Goal: Information Seeking & Learning: Learn about a topic

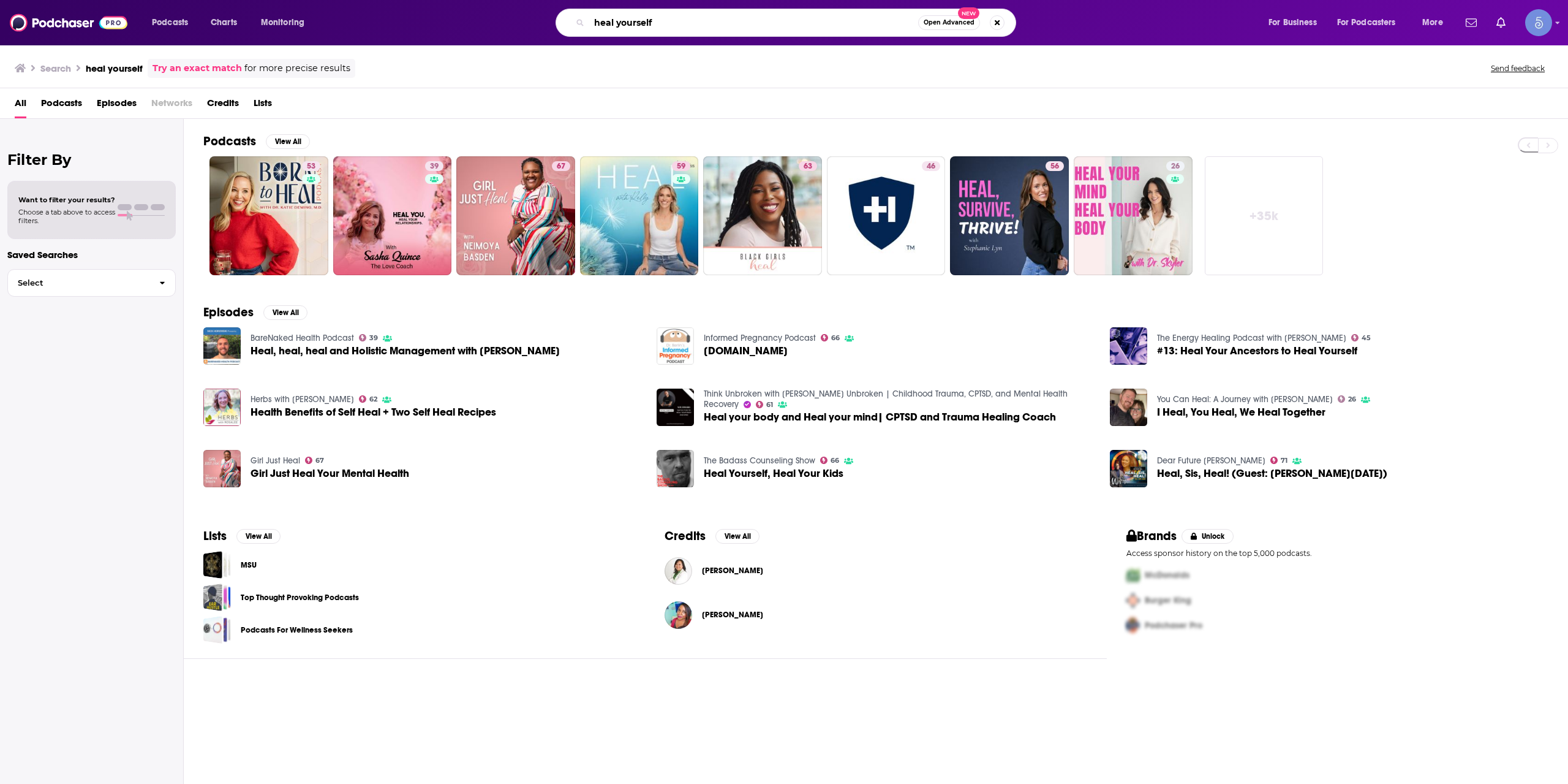
drag, startPoint x: 648, startPoint y: 21, endPoint x: 389, endPoint y: 23, distance: 259.0
click at [389, 23] on div "heal yourself Open Advanced New" at bounding box center [798, 23] width 915 height 28
type input "the optimal body"
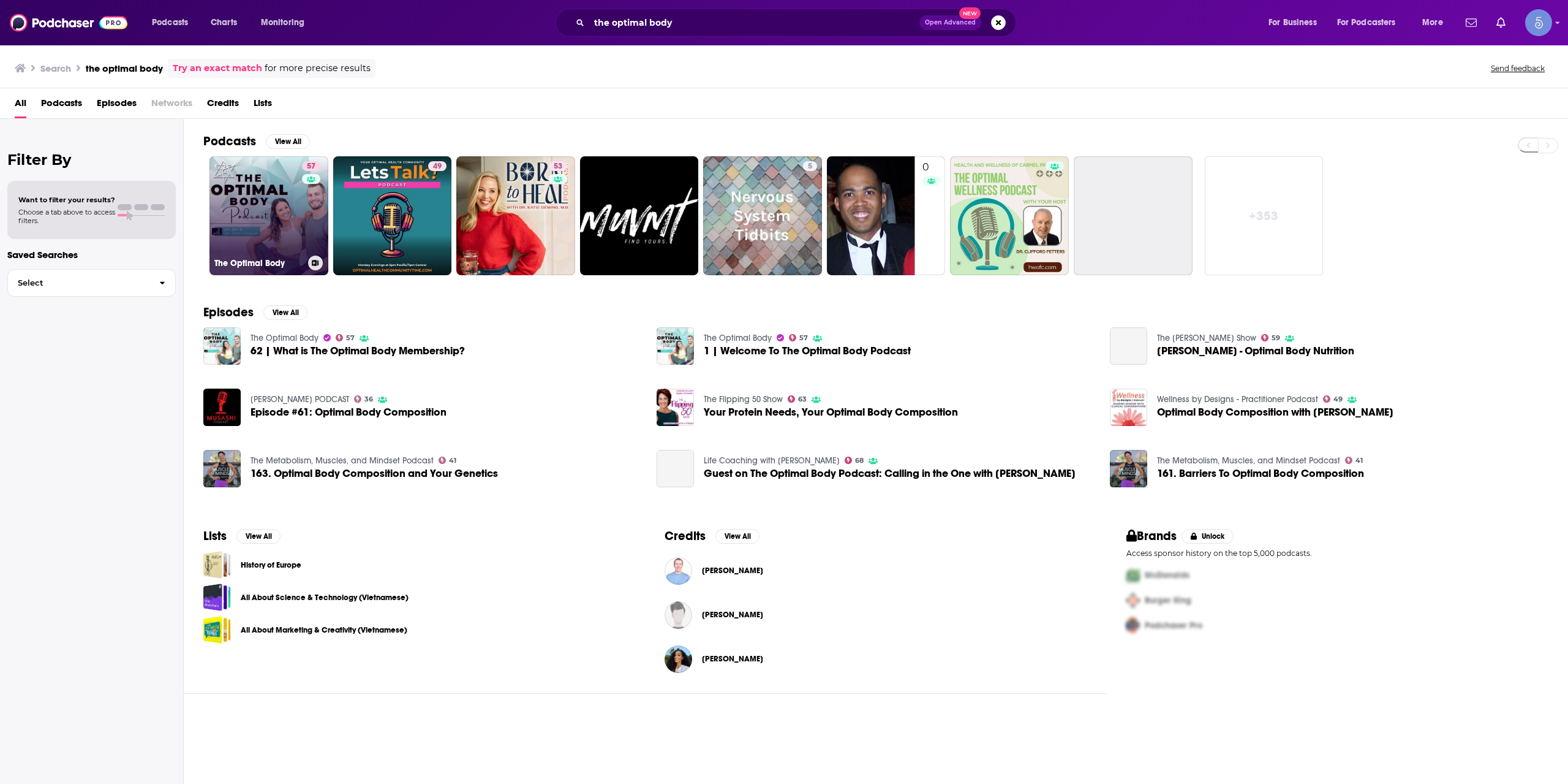
click at [279, 214] on link "57 The Optimal Body" at bounding box center [268, 215] width 119 height 119
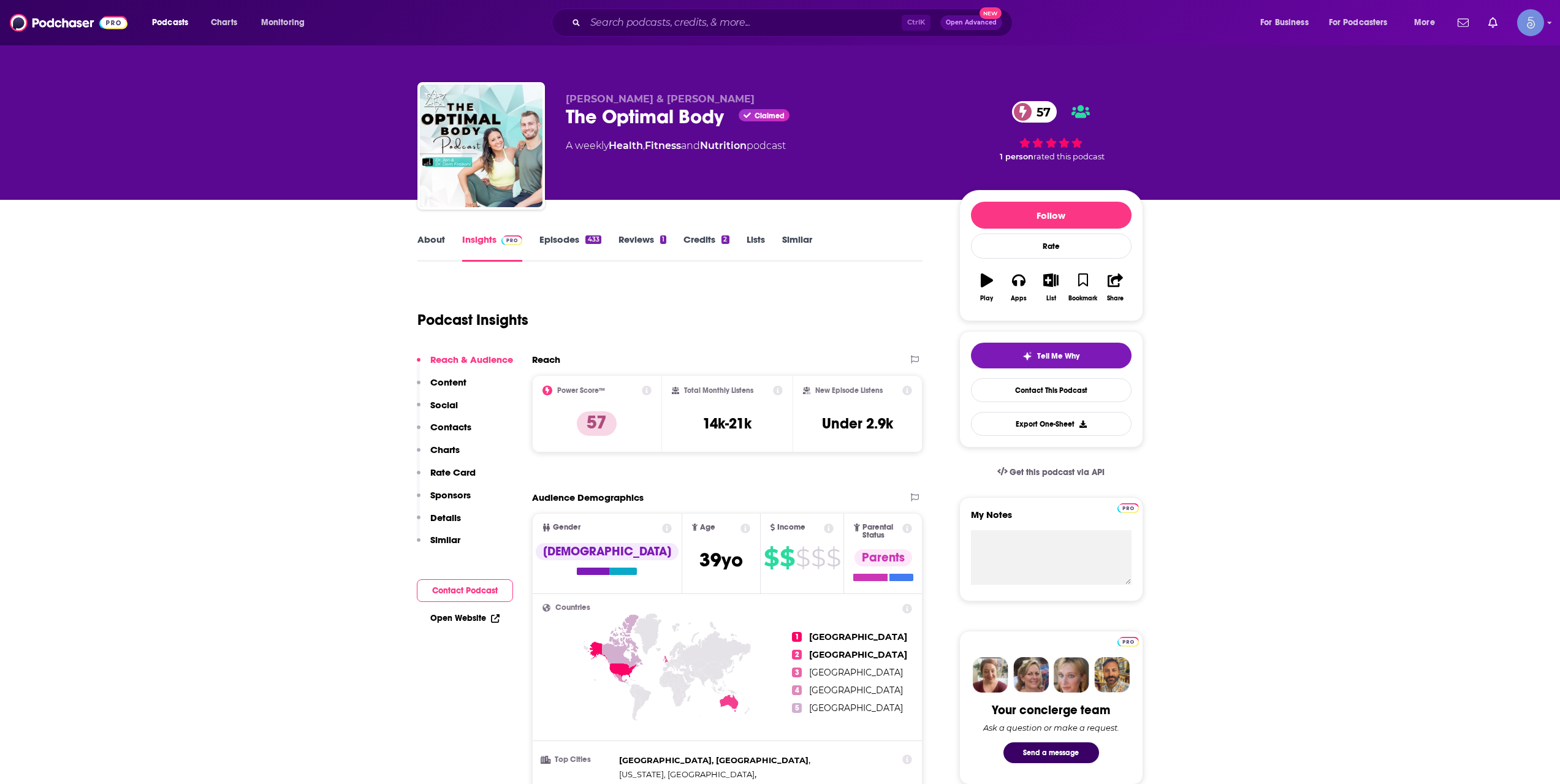
click at [429, 244] on link "About" at bounding box center [431, 248] width 27 height 28
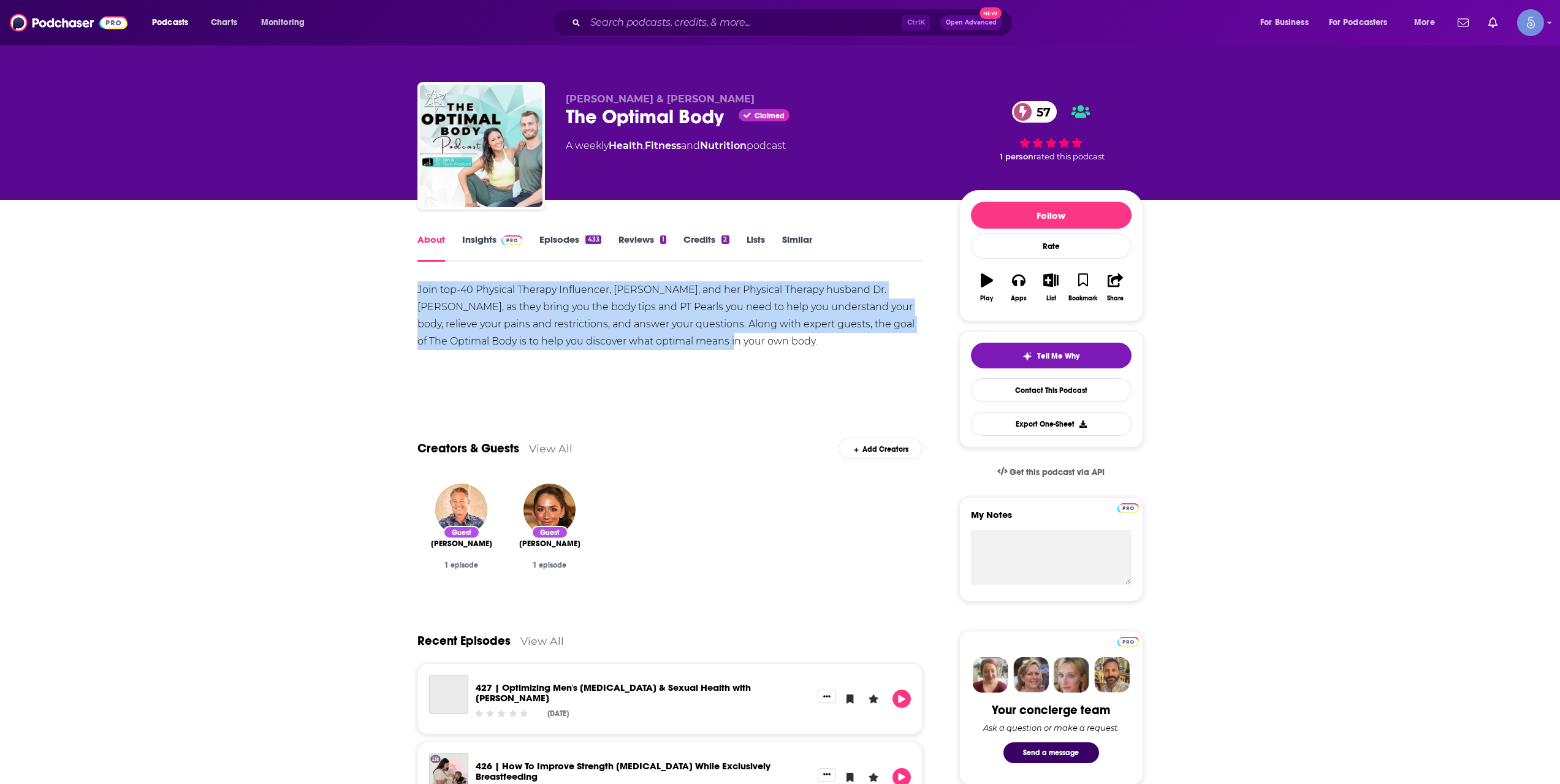
drag, startPoint x: 703, startPoint y: 341, endPoint x: 412, endPoint y: 290, distance: 295.4
copy div "Join top-40 Physical Therapy Influencer, [PERSON_NAME], and her Physical Therap…"
click at [729, 347] on div "Join top-40 Physical Therapy Influencer, [PERSON_NAME], and her Physical Therap…" at bounding box center [670, 316] width 506 height 69
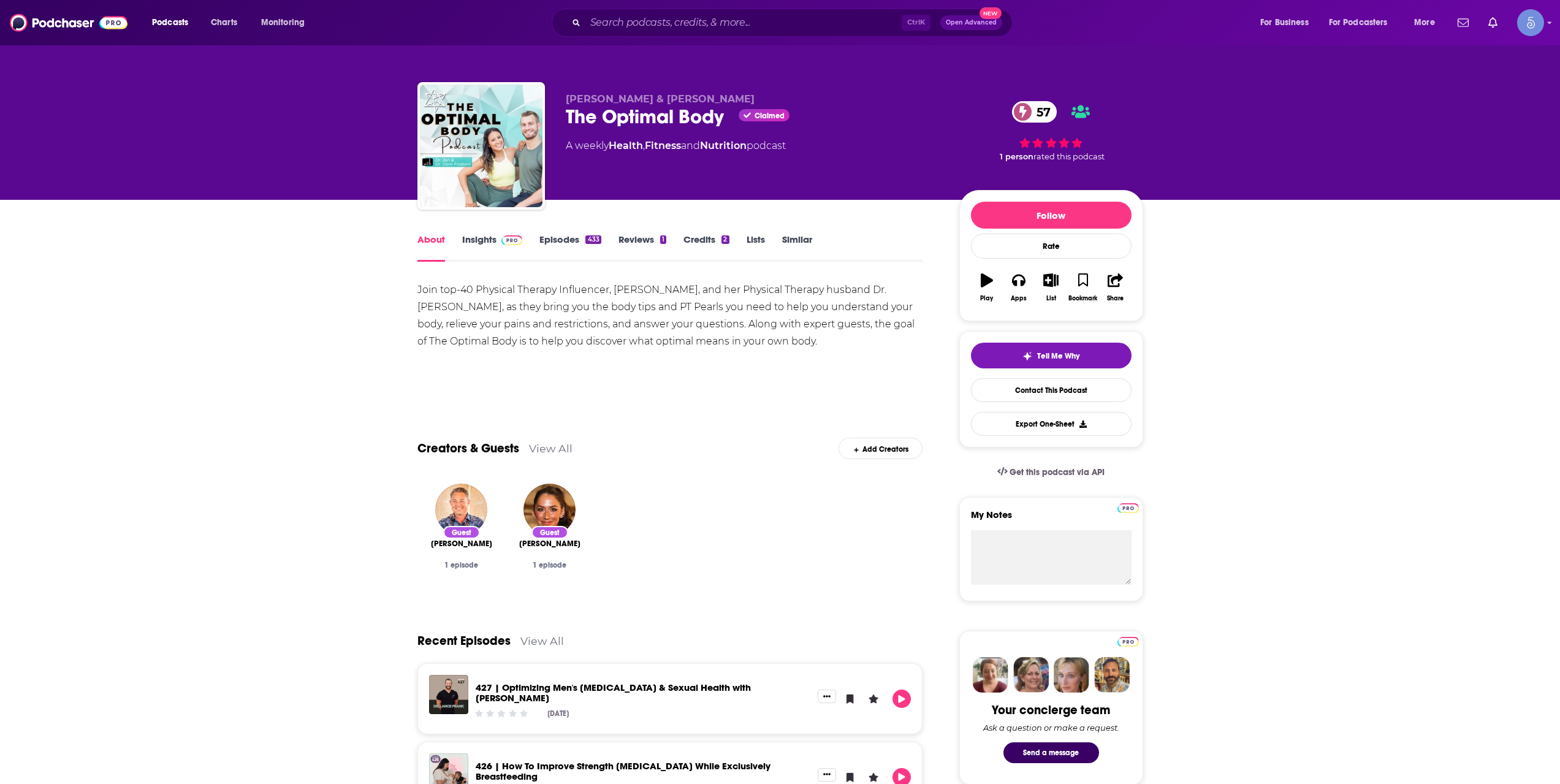
click at [499, 240] on span at bounding box center [510, 239] width 26 height 11
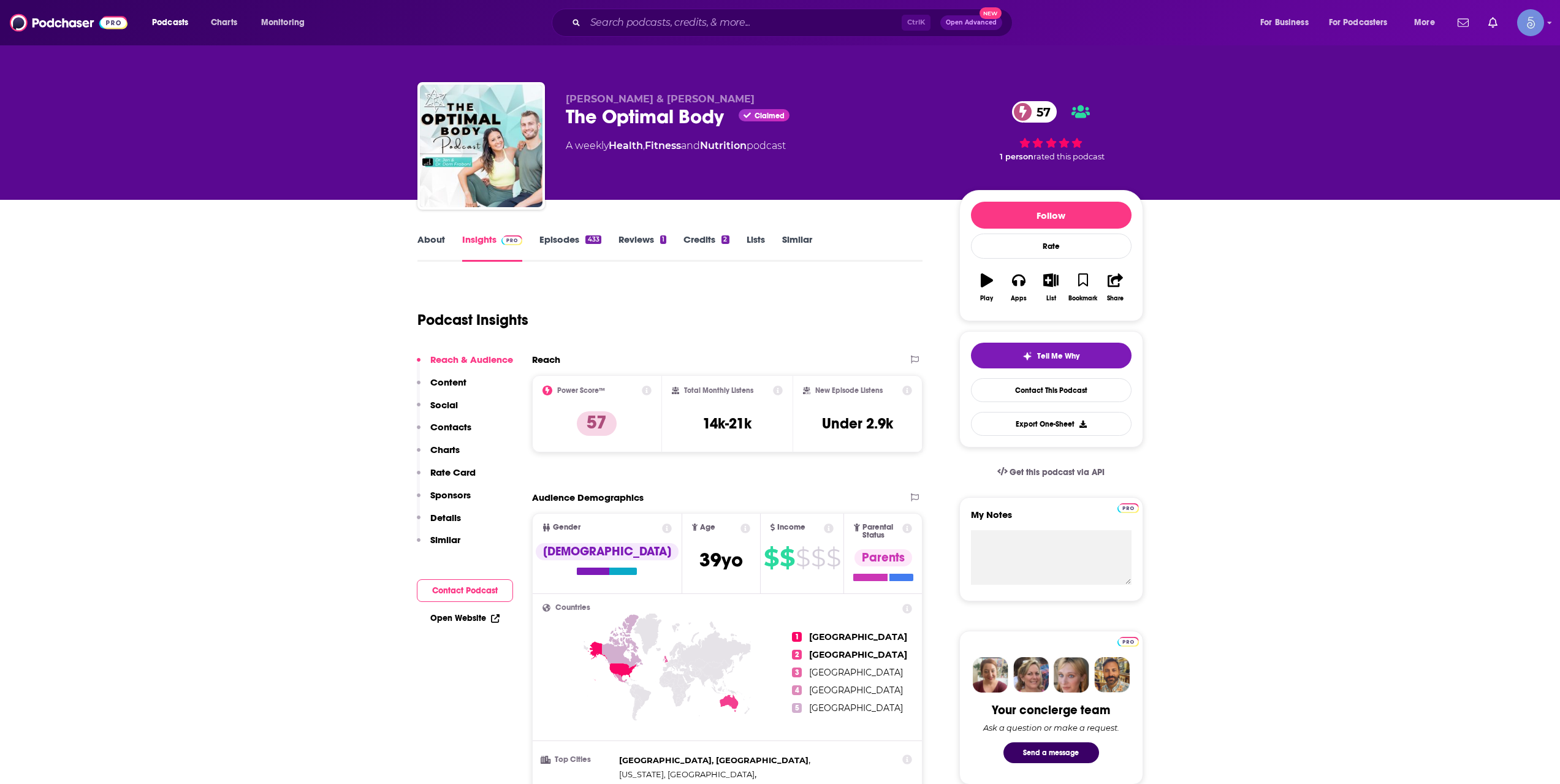
click at [438, 254] on link "About" at bounding box center [431, 248] width 27 height 28
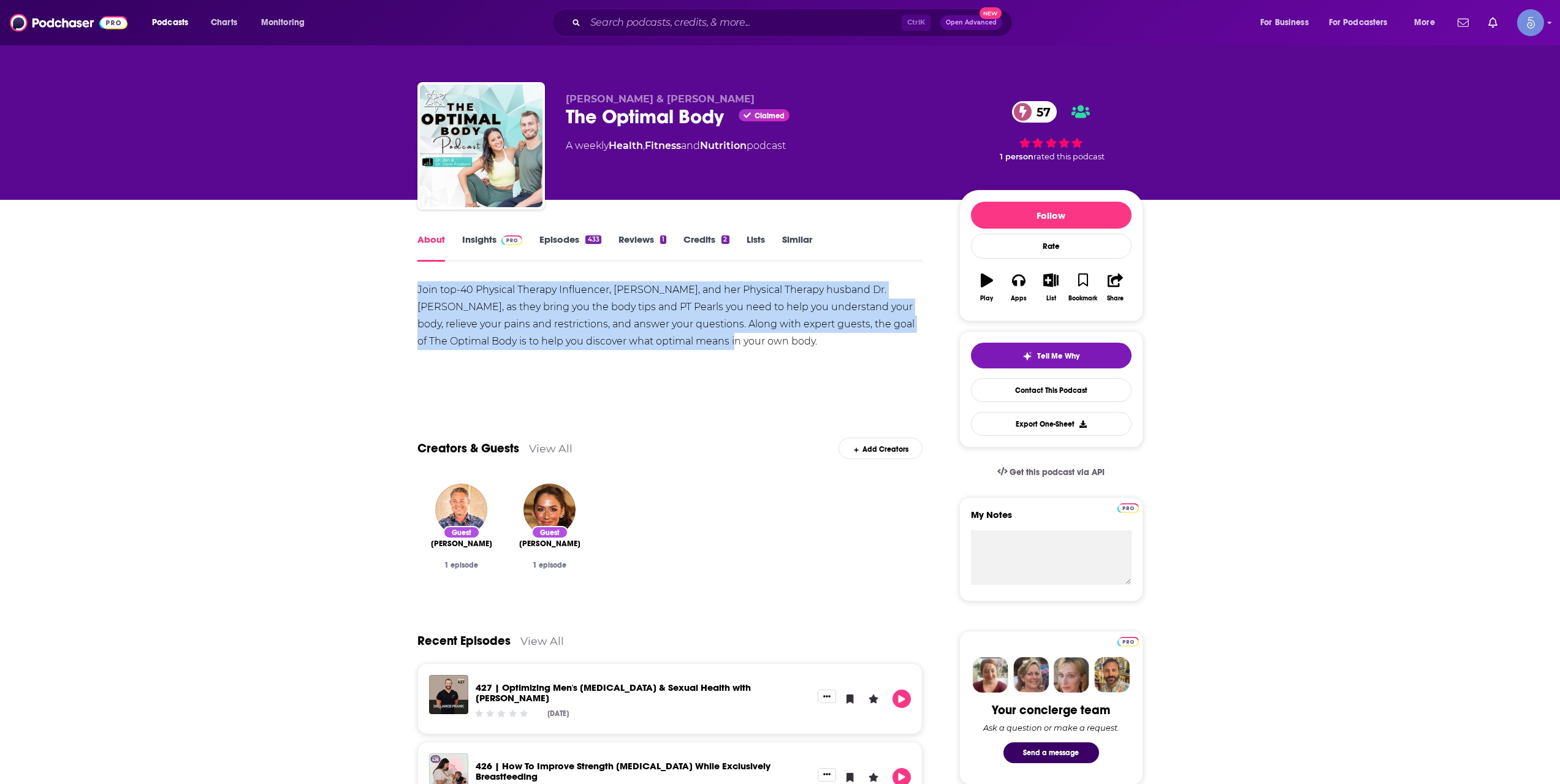
drag, startPoint x: 720, startPoint y: 338, endPoint x: 408, endPoint y: 285, distance: 316.5
copy div "Join top-40 Physical Therapy Influencer, [PERSON_NAME], and her Physical Therap…"
click at [542, 241] on link "Episodes 433" at bounding box center [570, 248] width 62 height 28
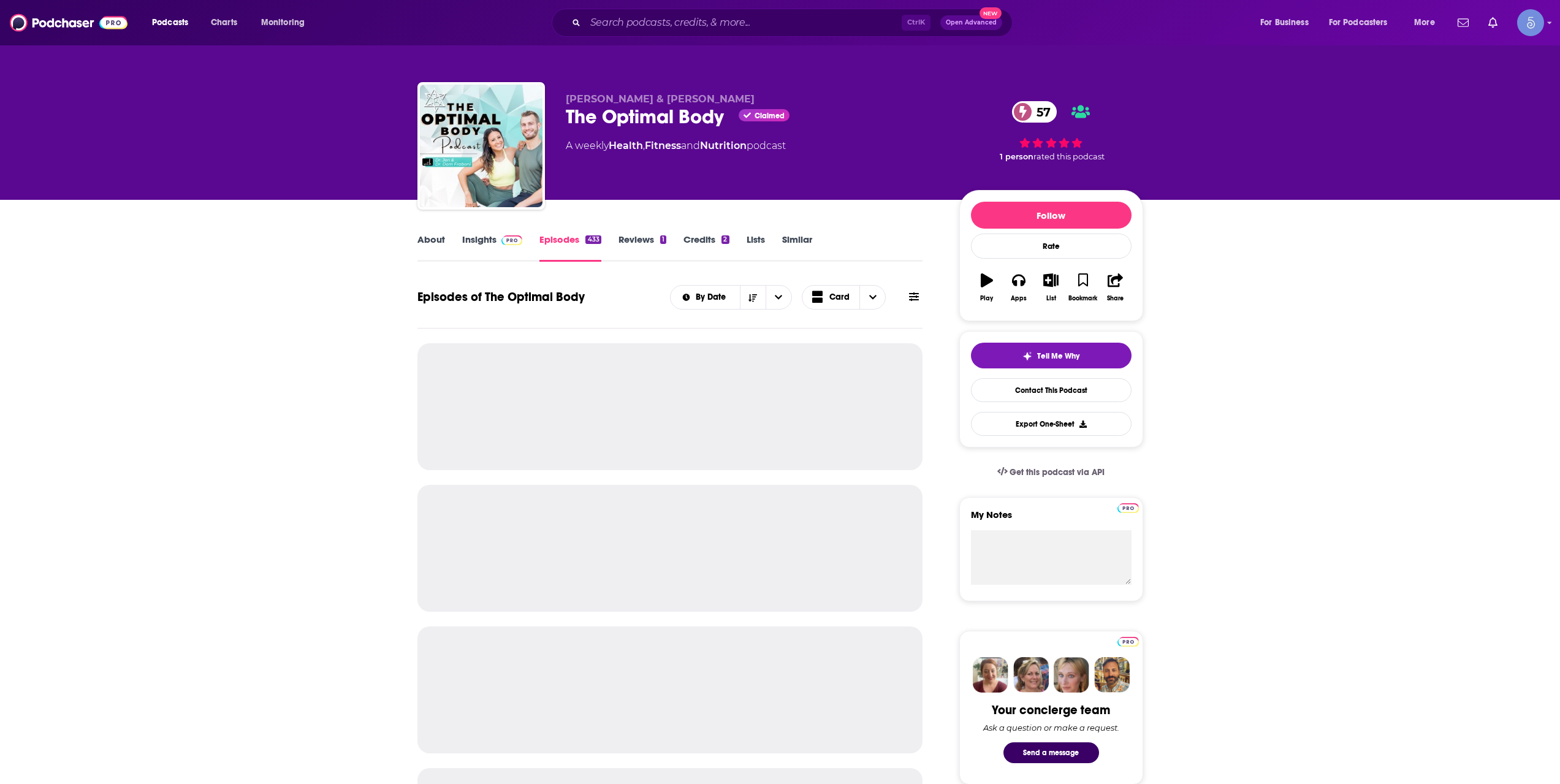
click at [502, 243] on img at bounding box center [512, 240] width 21 height 10
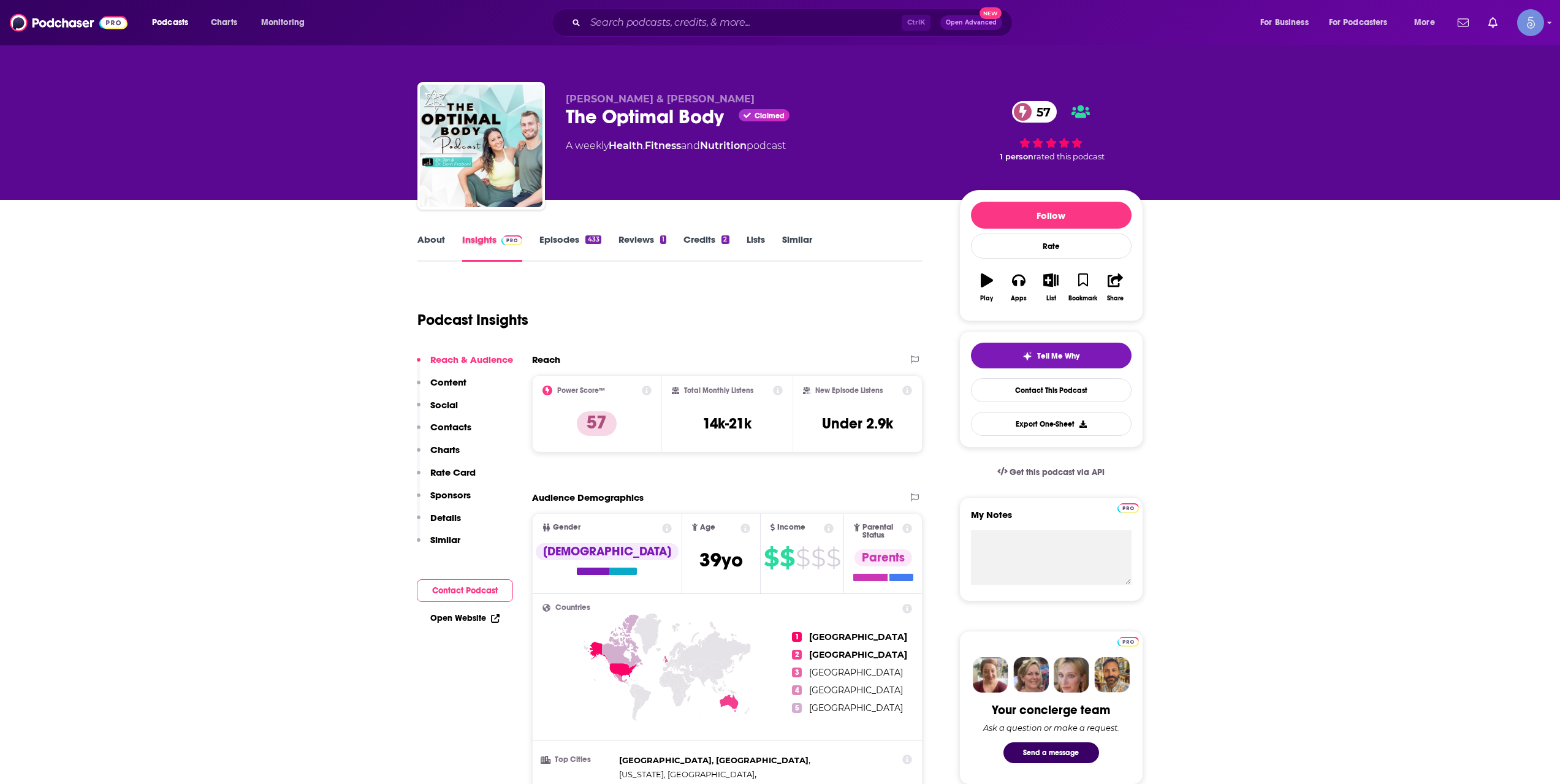
click at [537, 246] on div "Insights" at bounding box center [501, 248] width 78 height 28
click at [550, 247] on link "Episodes 433" at bounding box center [570, 248] width 62 height 28
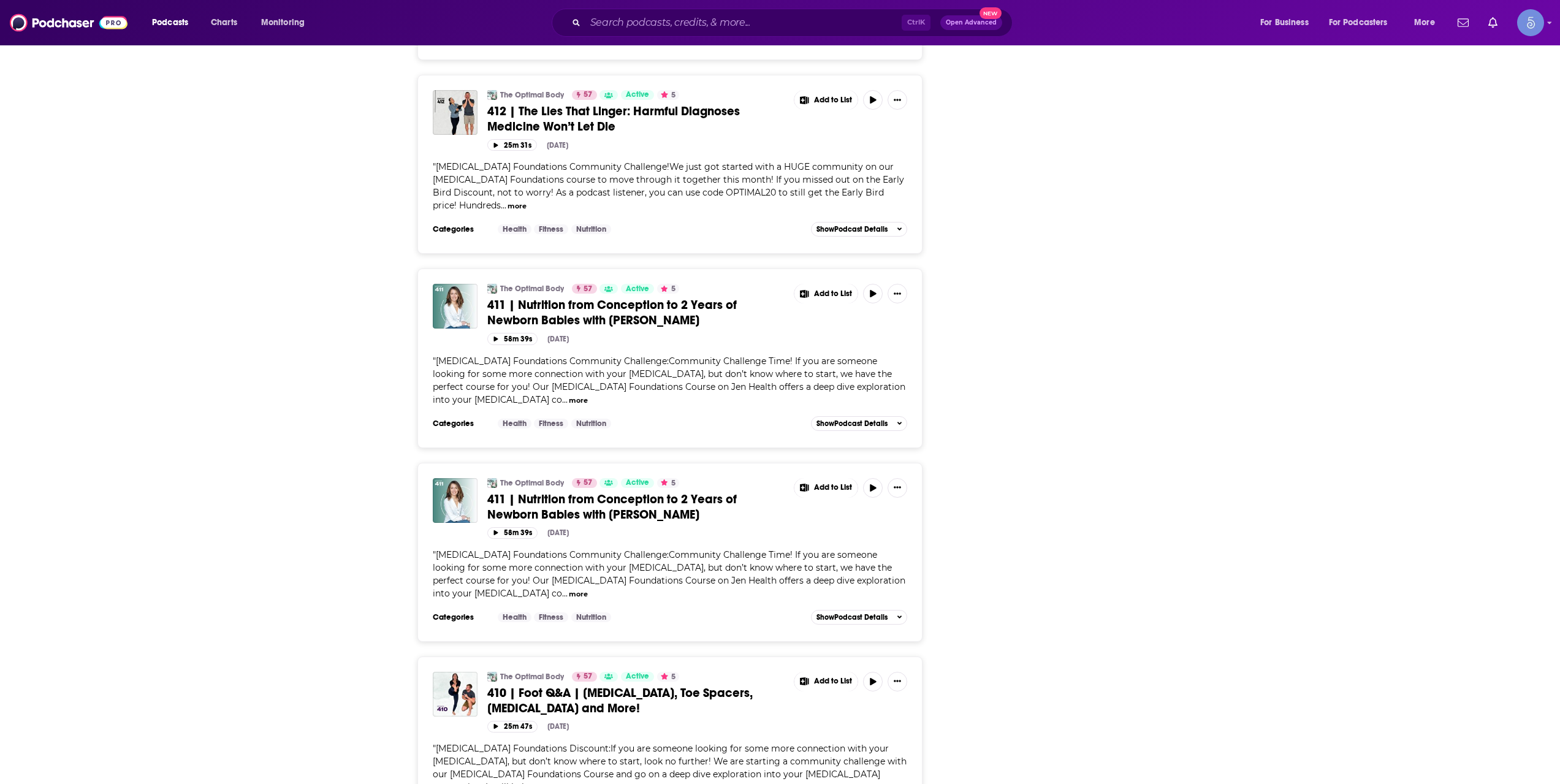
scroll to position [3880, 0]
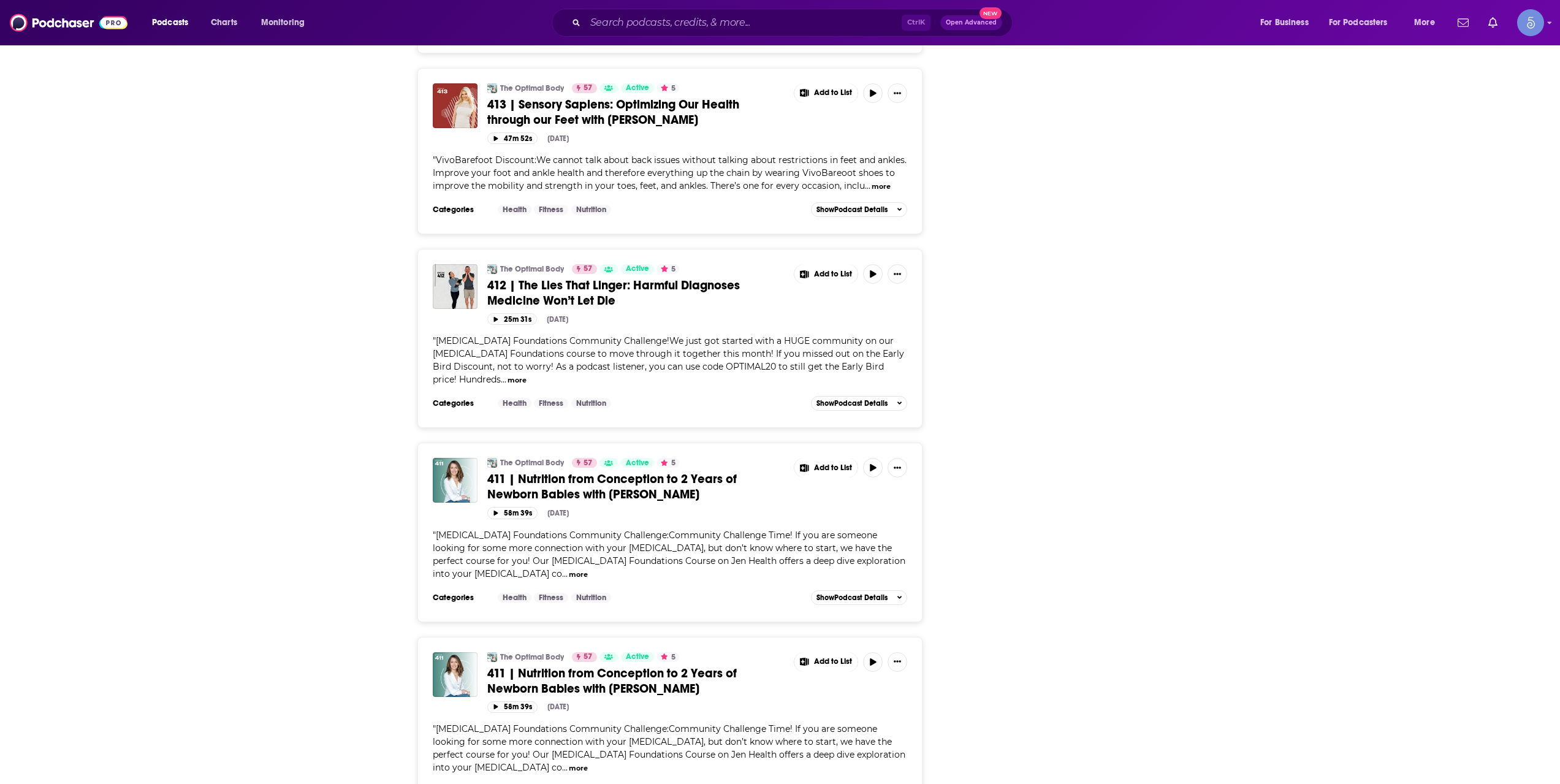
scroll to position [3677, 0]
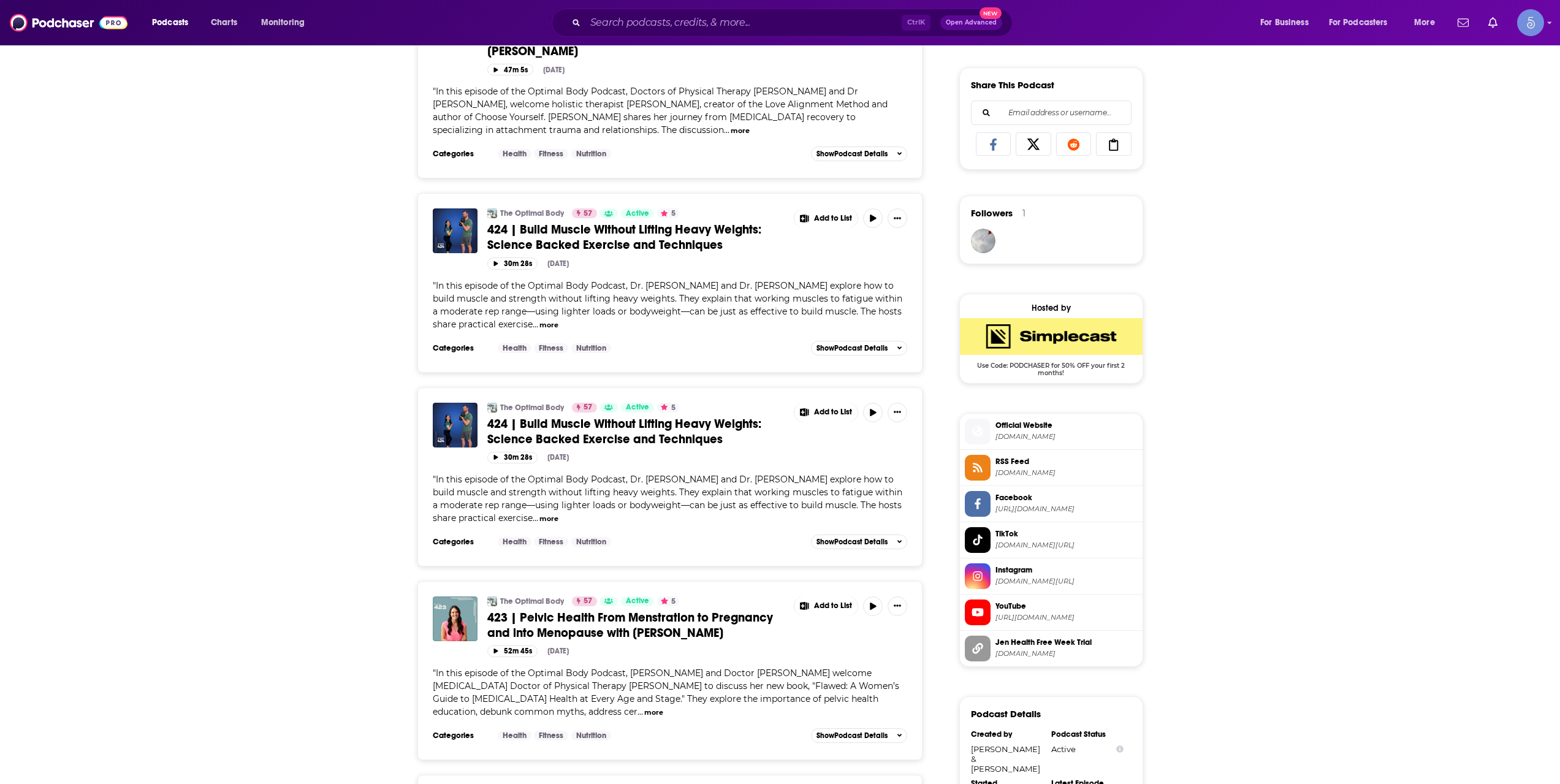
scroll to position [817, 0]
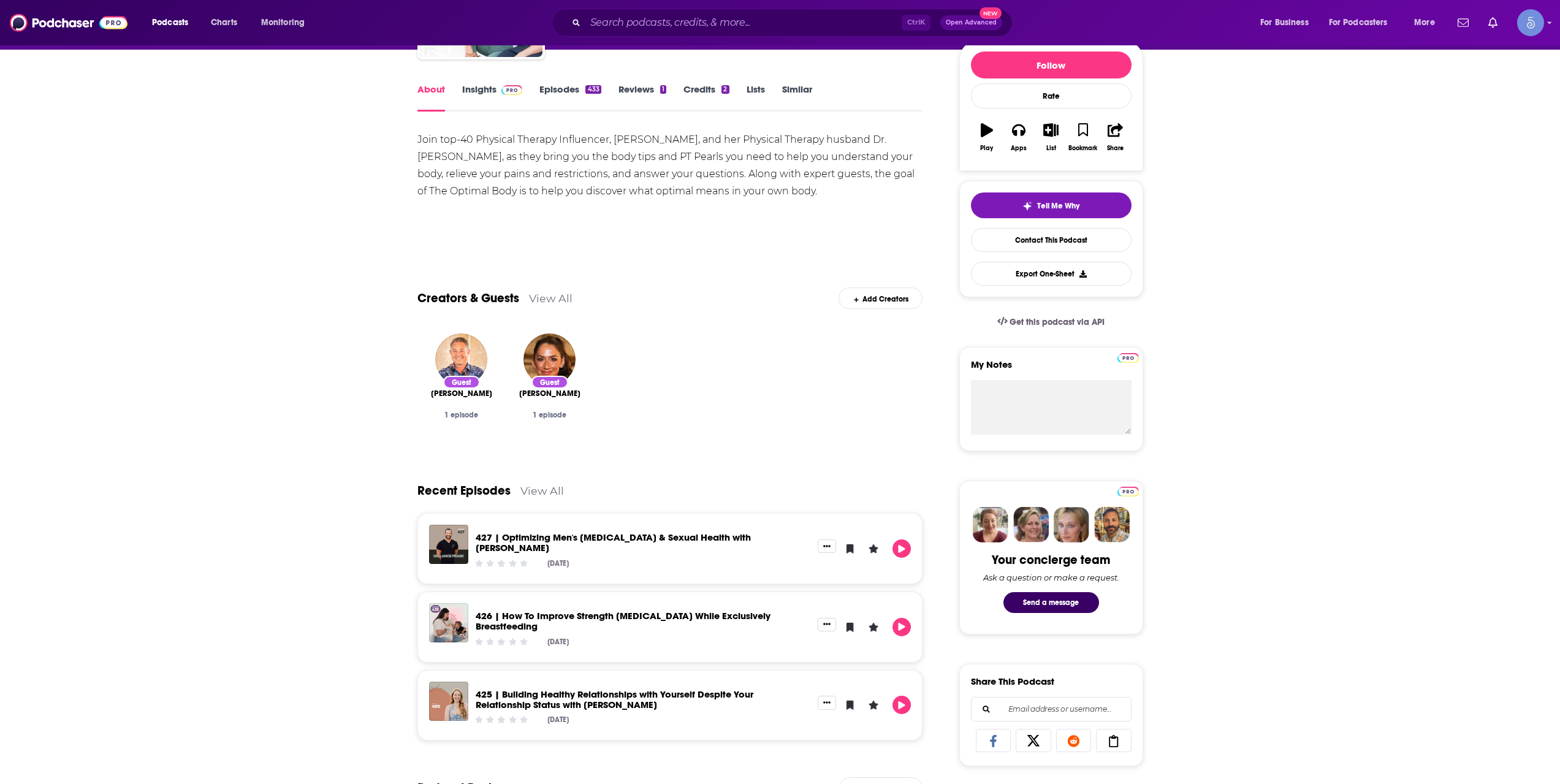
scroll to position [204, 0]
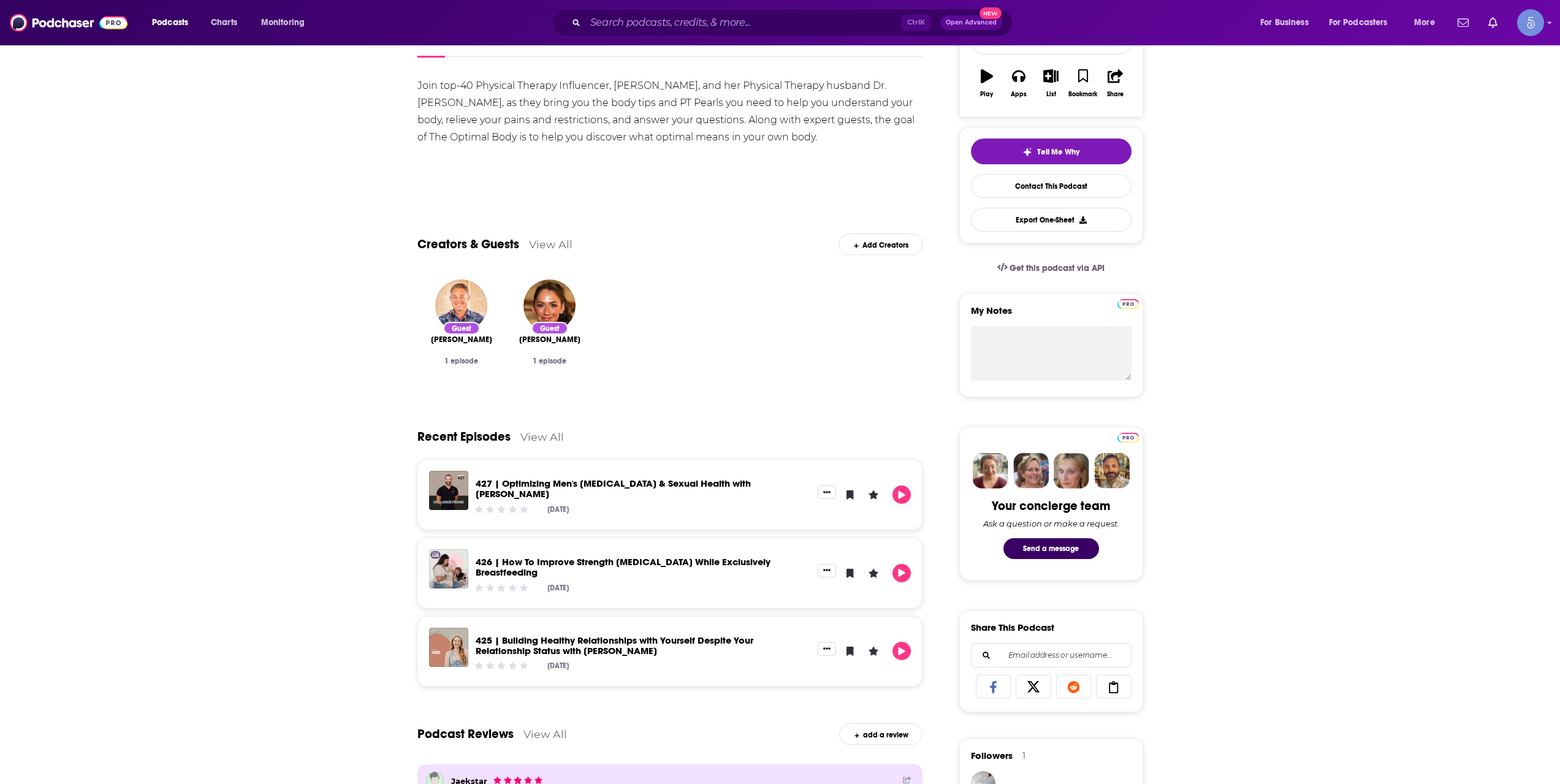
click at [328, 545] on div "About Insights Episodes 433 Reviews 1 Credits 2 Lists Similar Join top-40 Physi…" at bounding box center [780, 705] width 1560 height 1419
click at [1367, 664] on div "About Insights Episodes 433 Reviews 1 Credits 2 Lists Similar Join top-40 Physi…" at bounding box center [780, 705] width 1560 height 1419
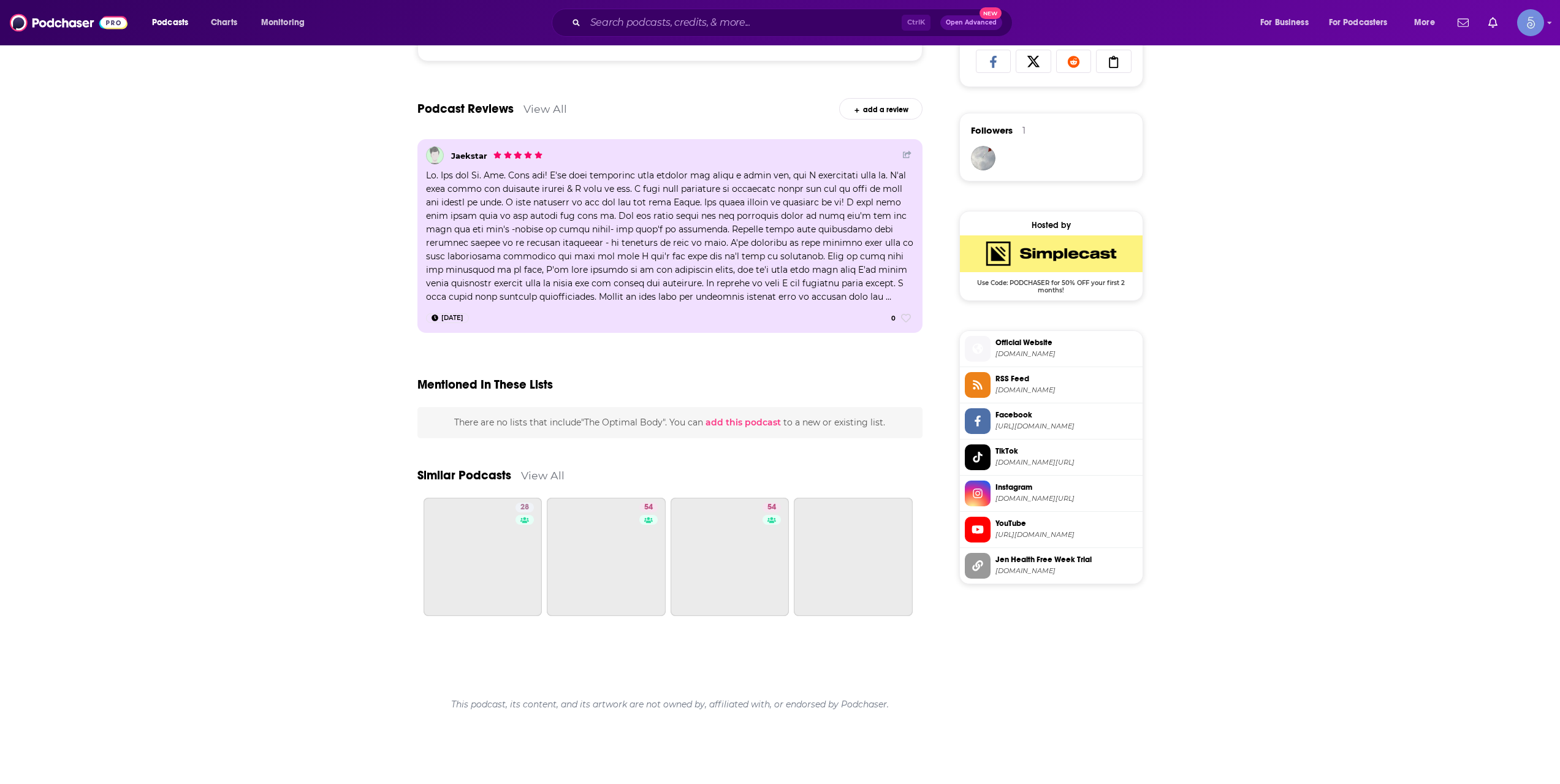
scroll to position [834, 0]
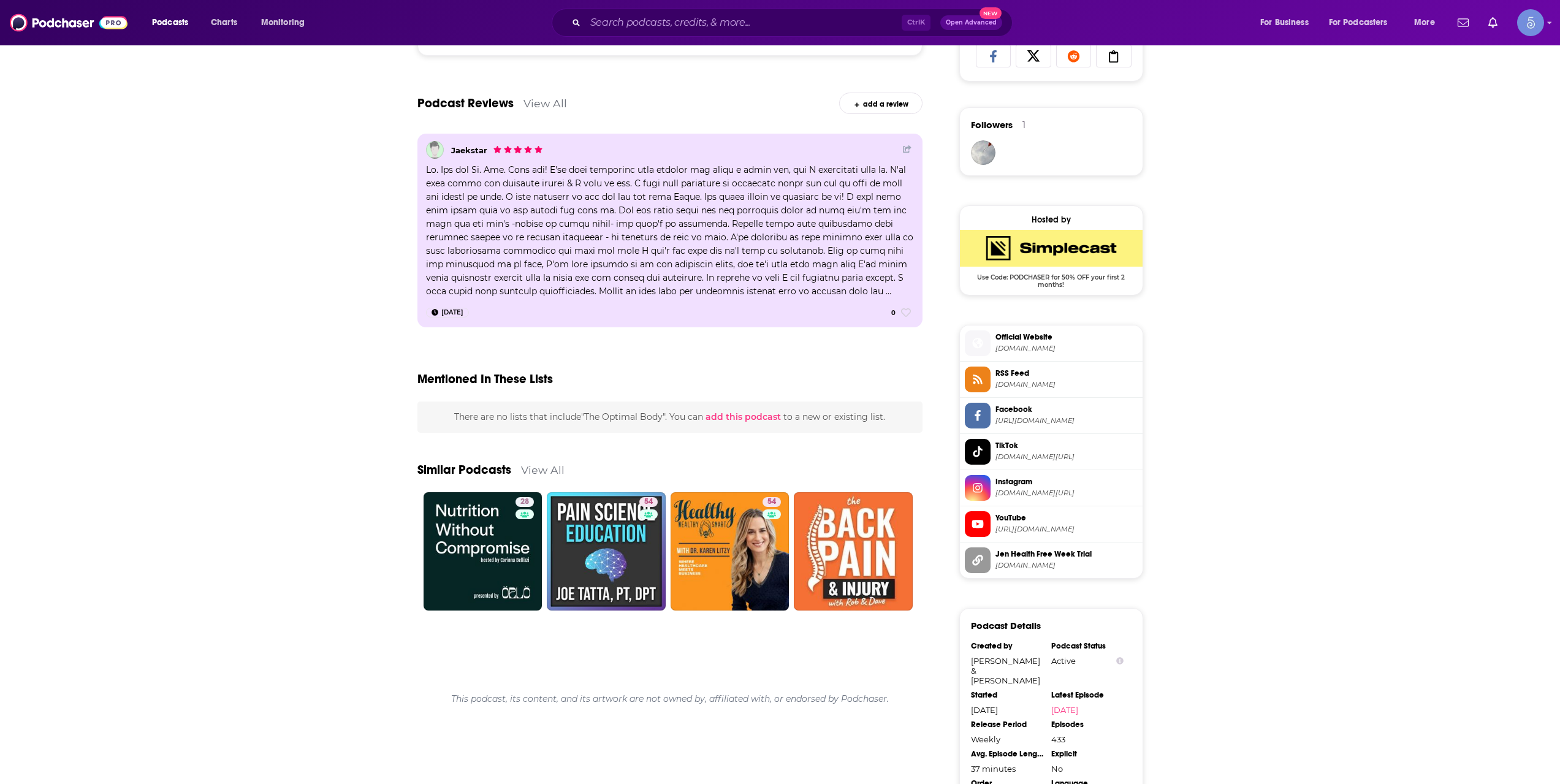
click at [1332, 616] on div "About Insights Episodes 433 Reviews 1 Credits 2 Lists Similar Join top-40 Physi…" at bounding box center [780, 199] width 1560 height 1667
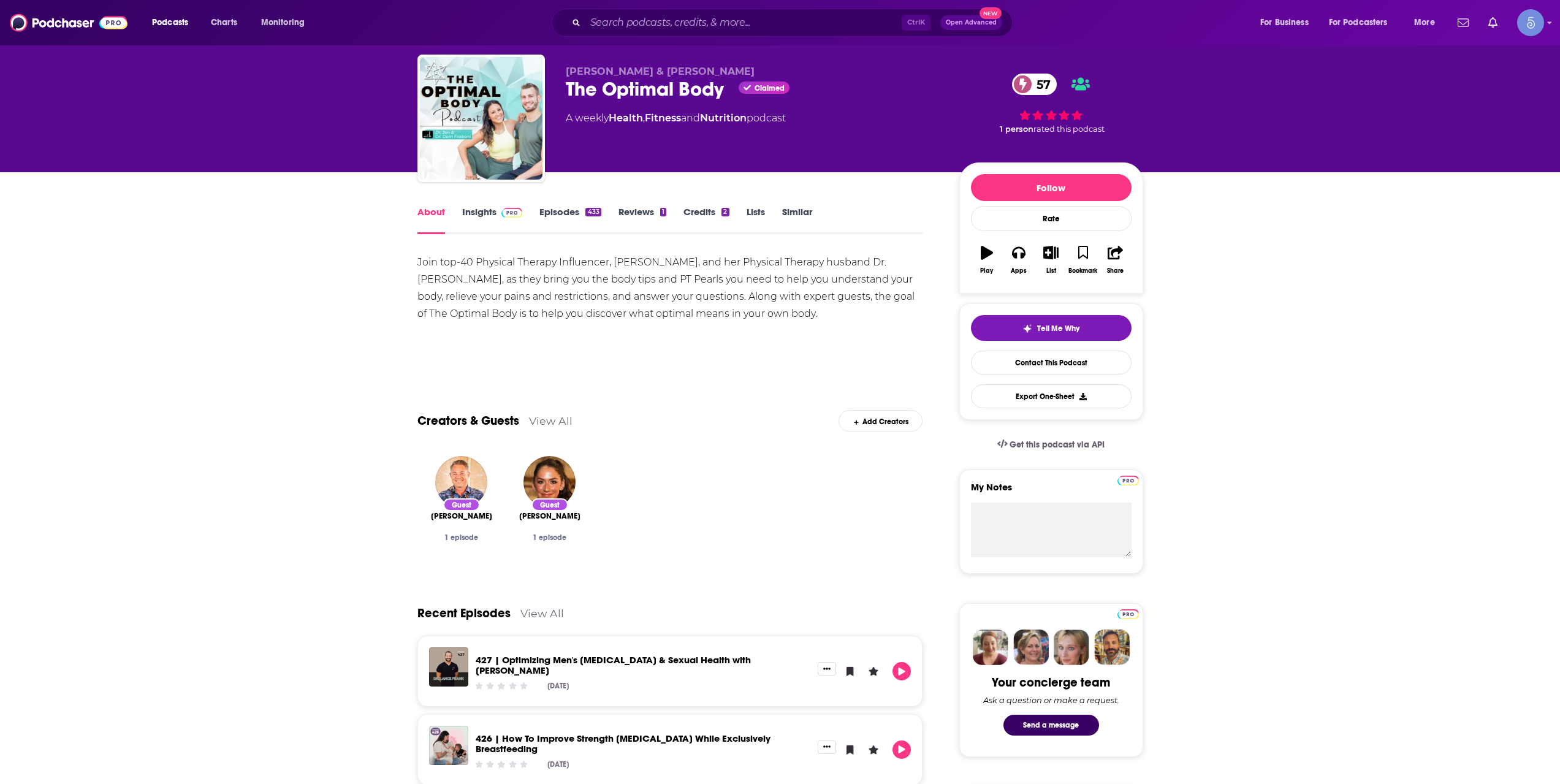
scroll to position [0, 0]
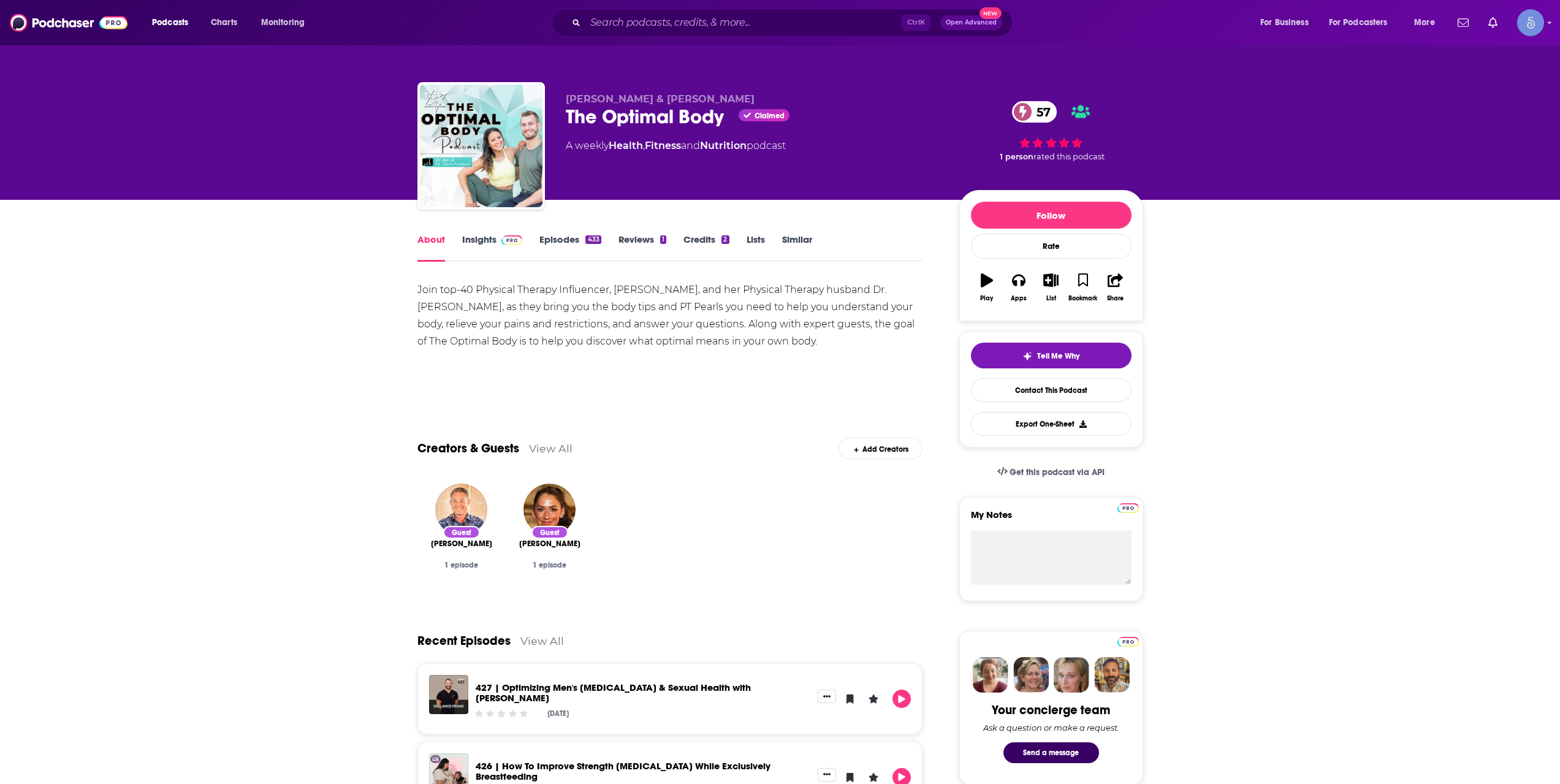
click at [492, 243] on link "Insights" at bounding box center [492, 248] width 61 height 28
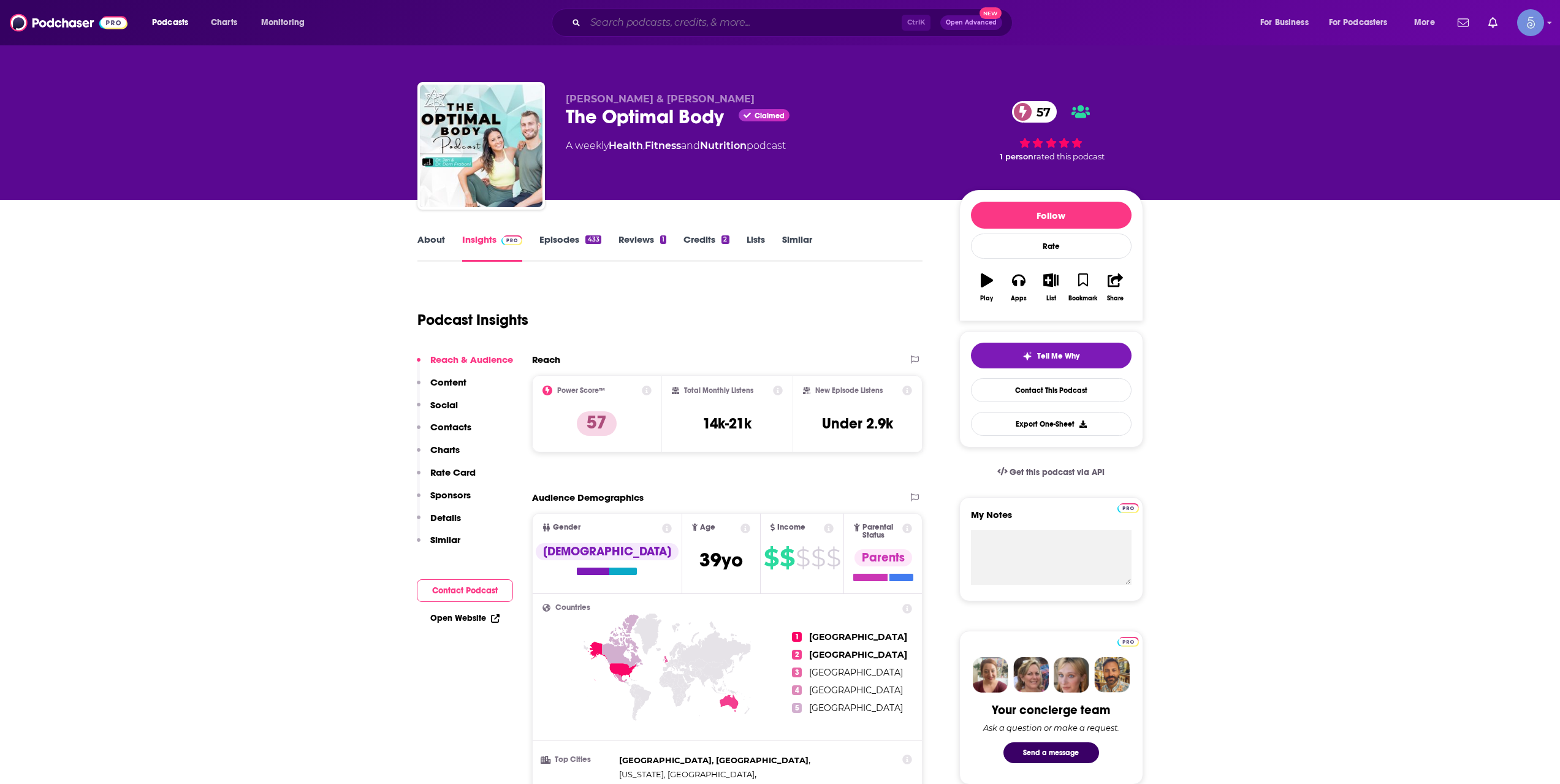
click at [780, 30] on input "Search podcasts, credits, & more..." at bounding box center [744, 23] width 317 height 19
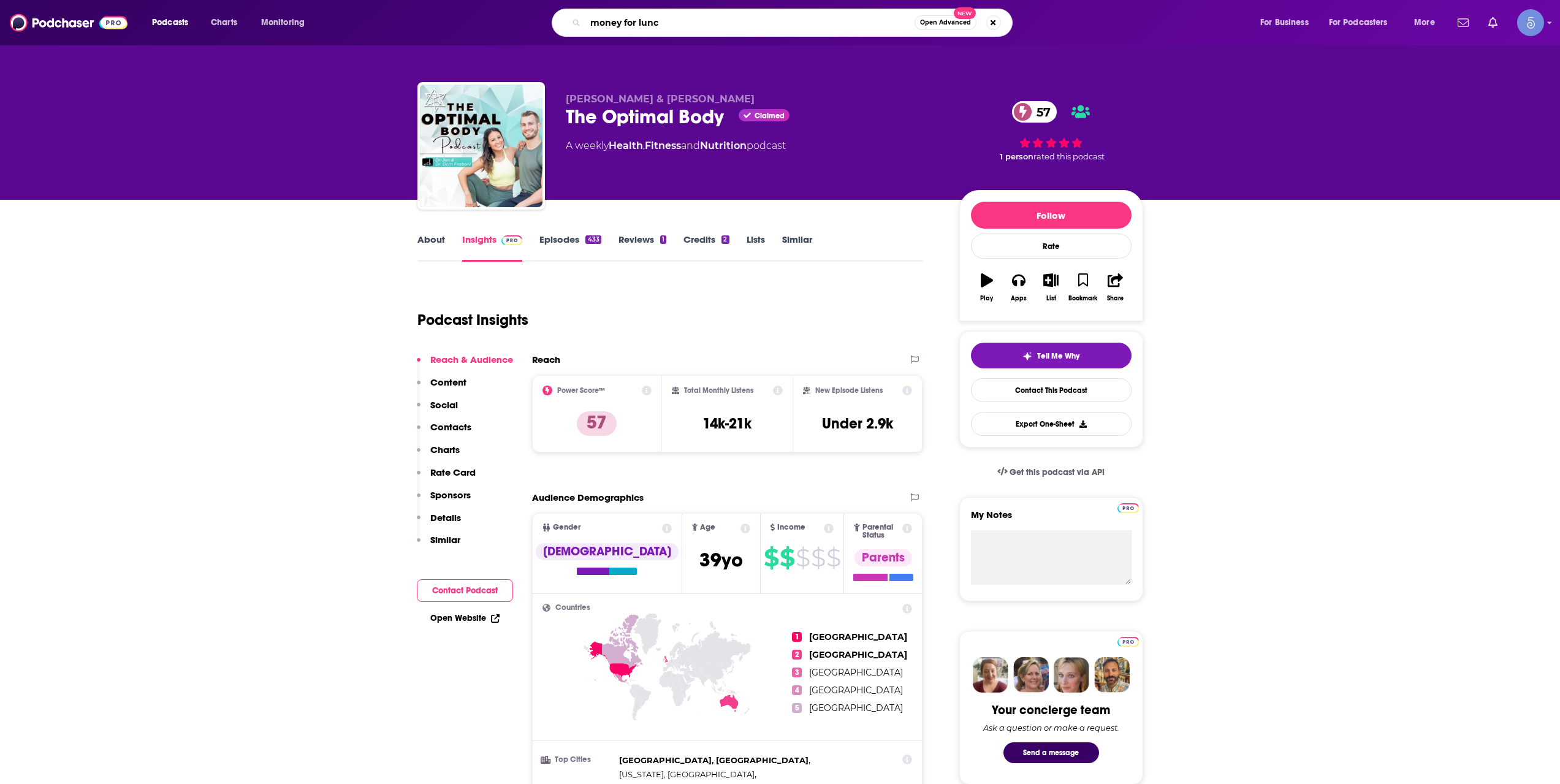
type input "money for lunch"
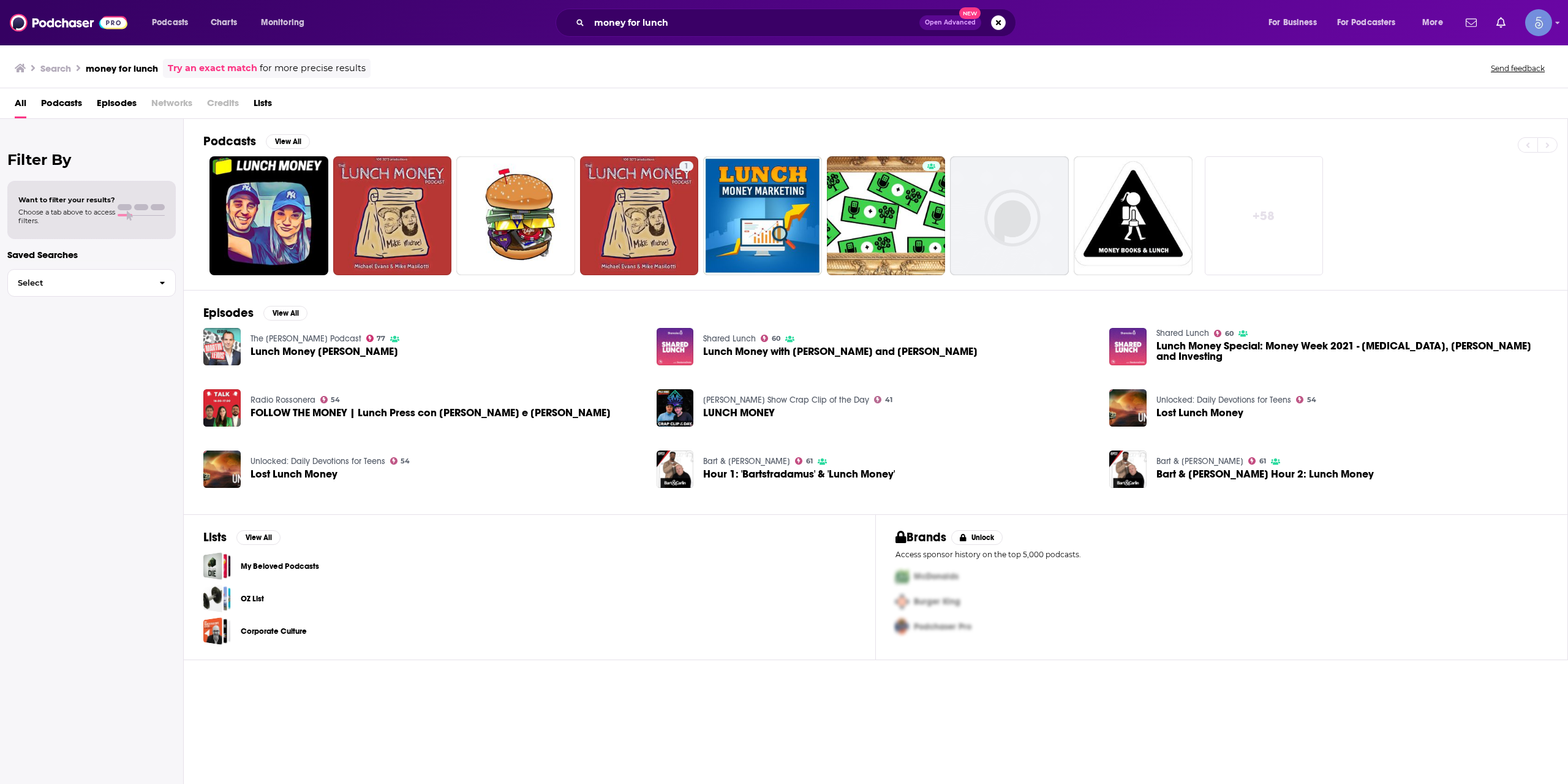
click at [1289, 211] on link "+ 58" at bounding box center [1263, 215] width 119 height 119
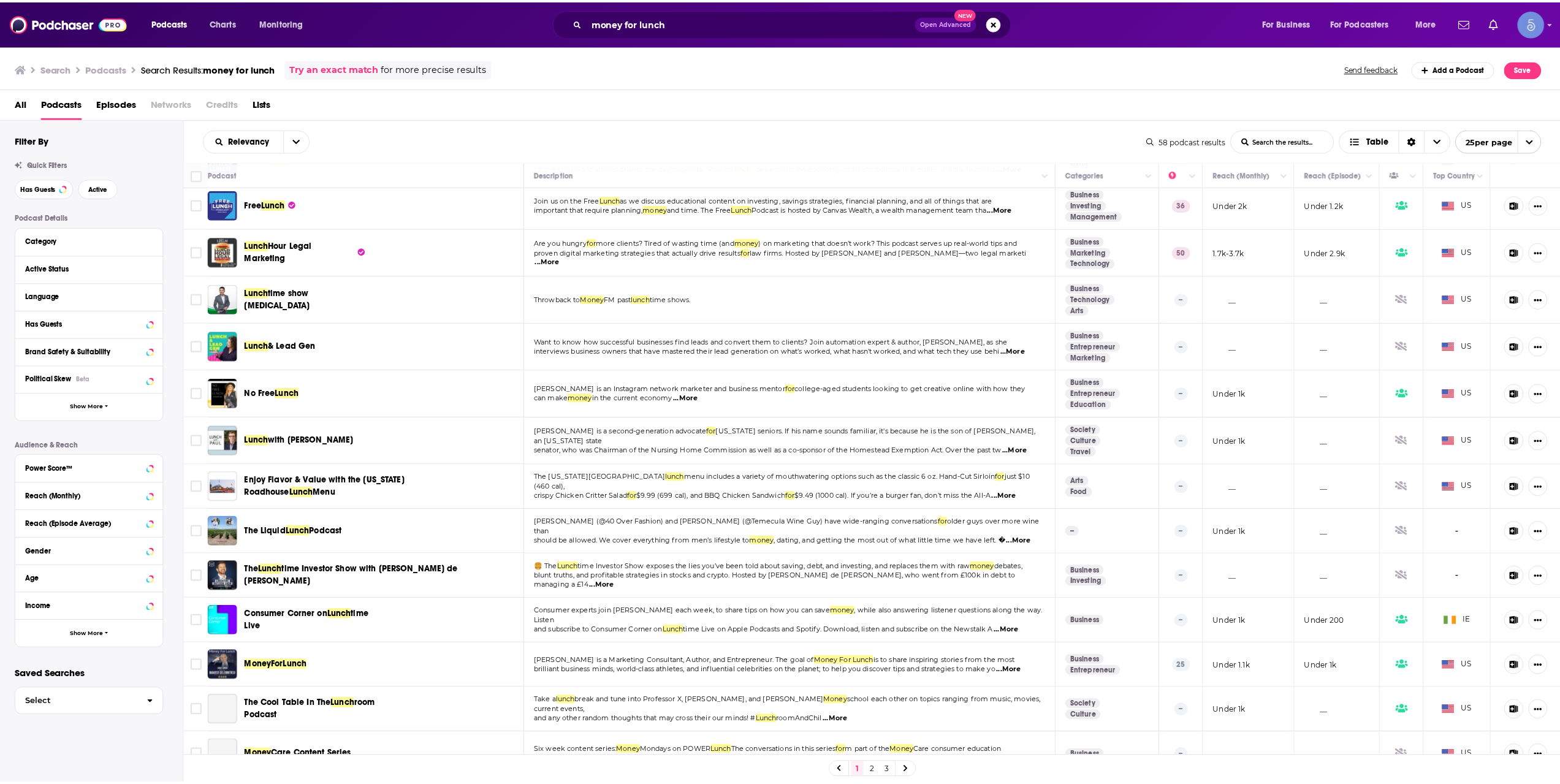
scroll to position [568, 0]
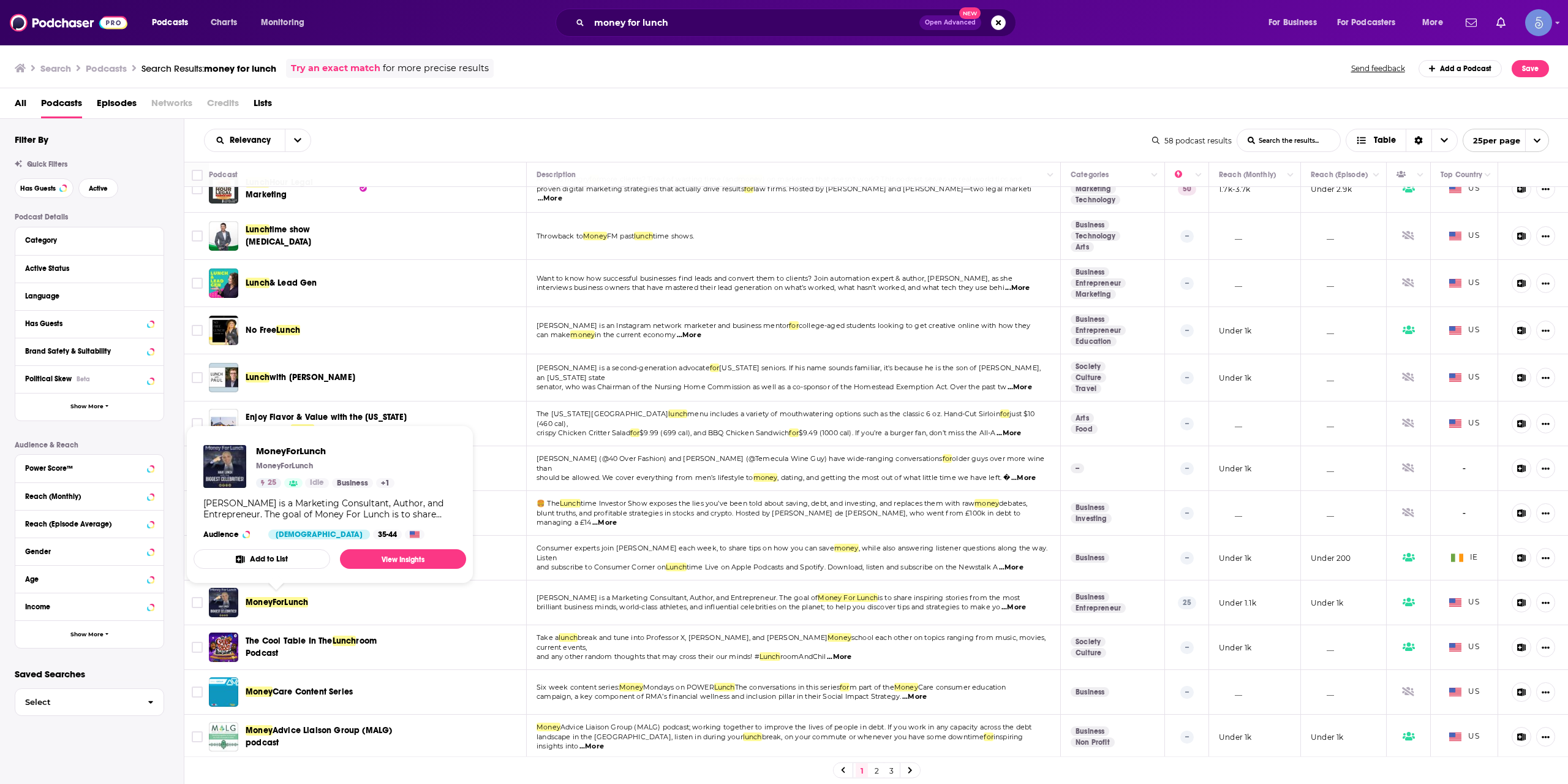
click at [285, 601] on span "MoneyForLunch" at bounding box center [277, 602] width 62 height 11
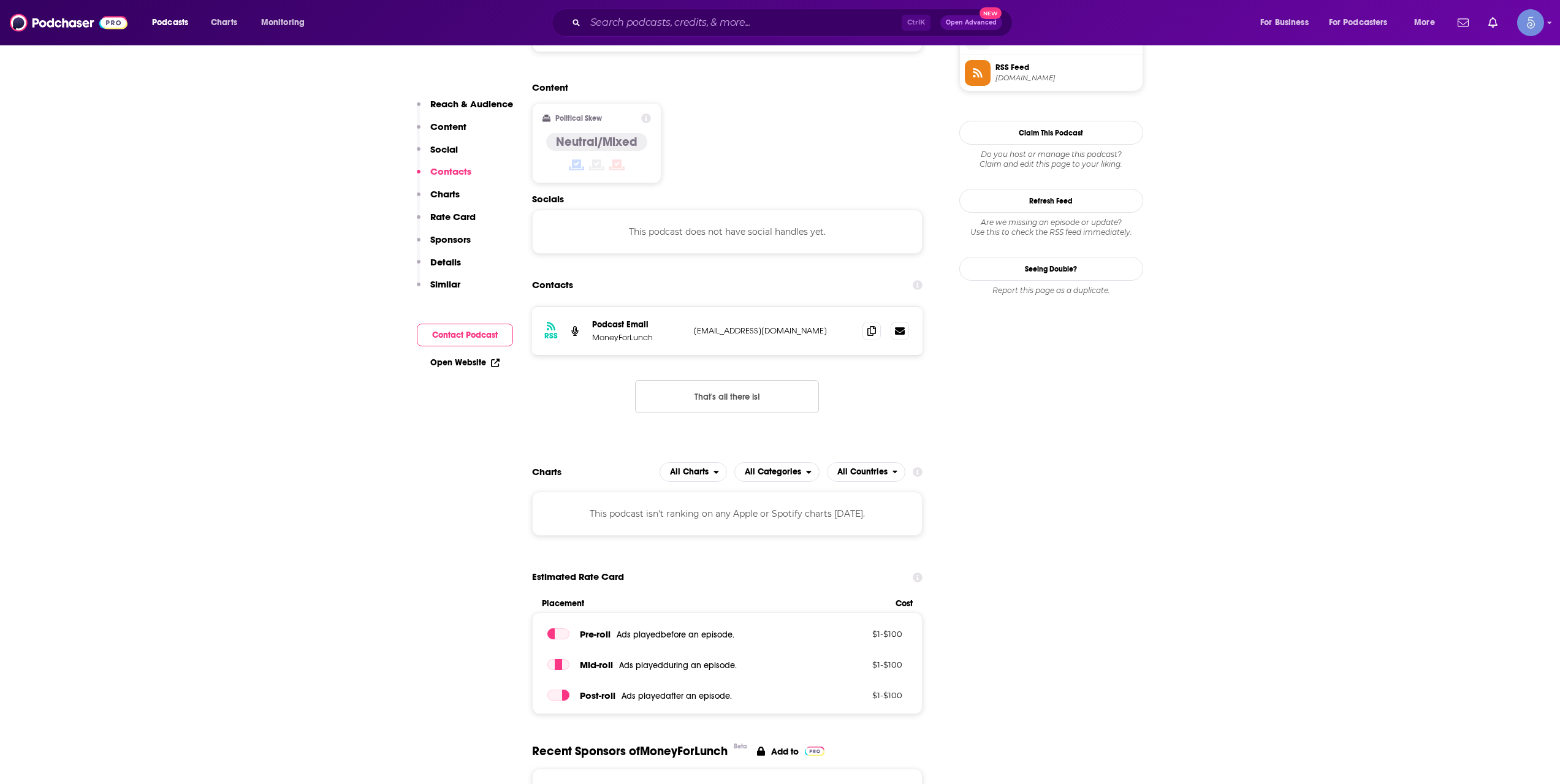
scroll to position [817, 0]
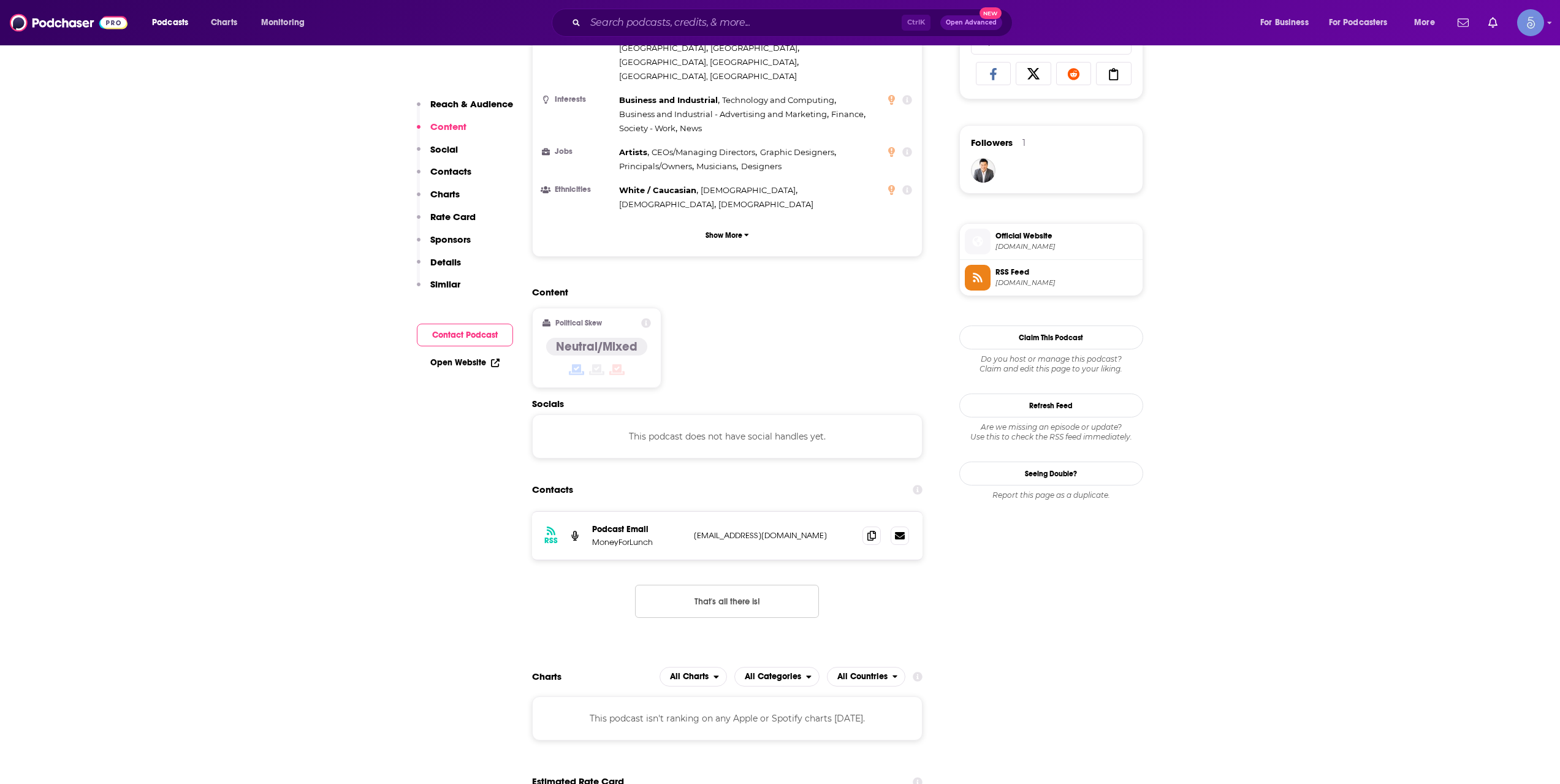
click at [1031, 240] on span "Official Website" at bounding box center [1067, 236] width 142 height 11
